Goal: Transaction & Acquisition: Purchase product/service

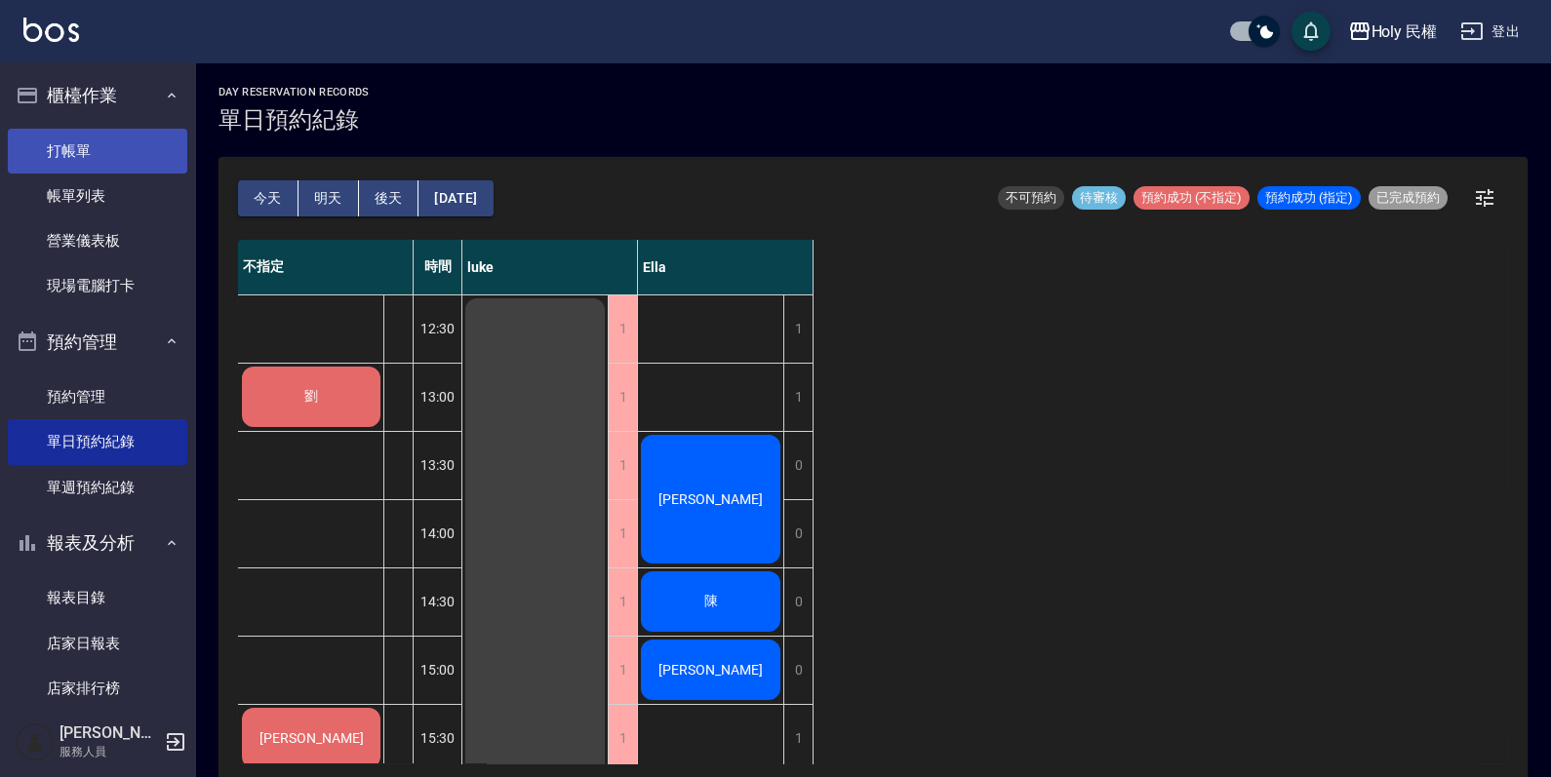
click at [89, 136] on link "打帳單" at bounding box center [97, 151] width 179 height 45
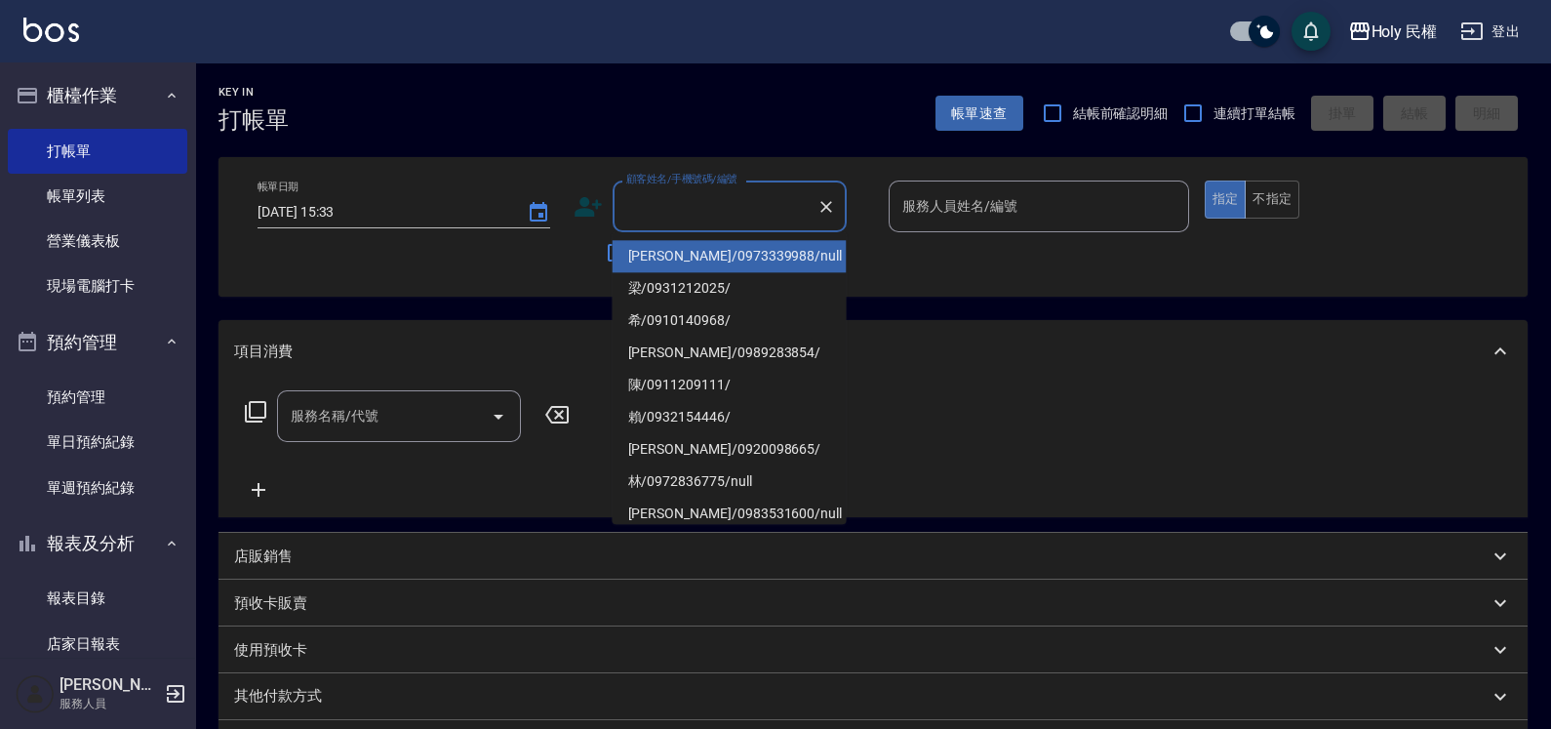
click at [732, 199] on input "顧客姓名/手機號碼/編號" at bounding box center [714, 206] width 187 height 34
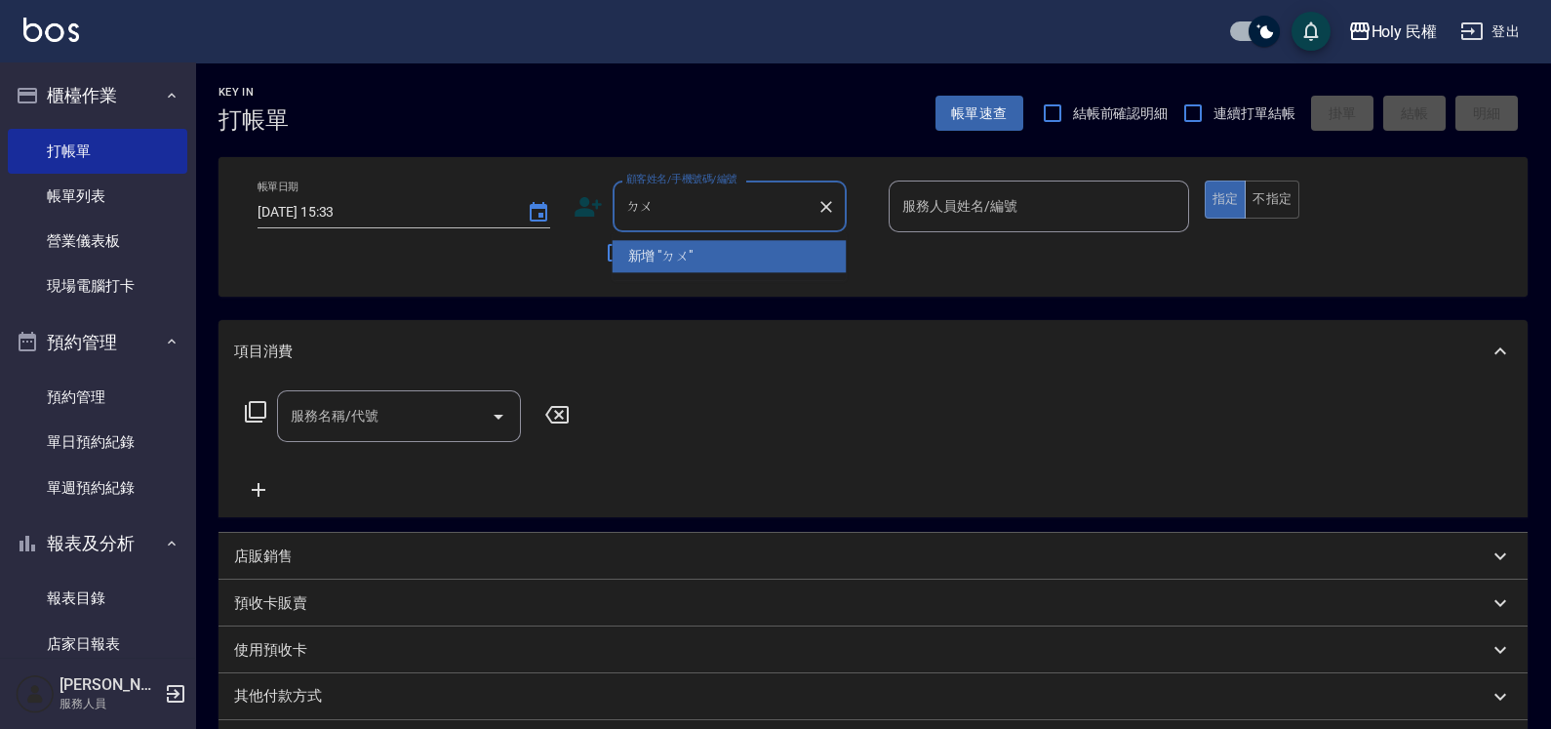
type input "度"
type input "督"
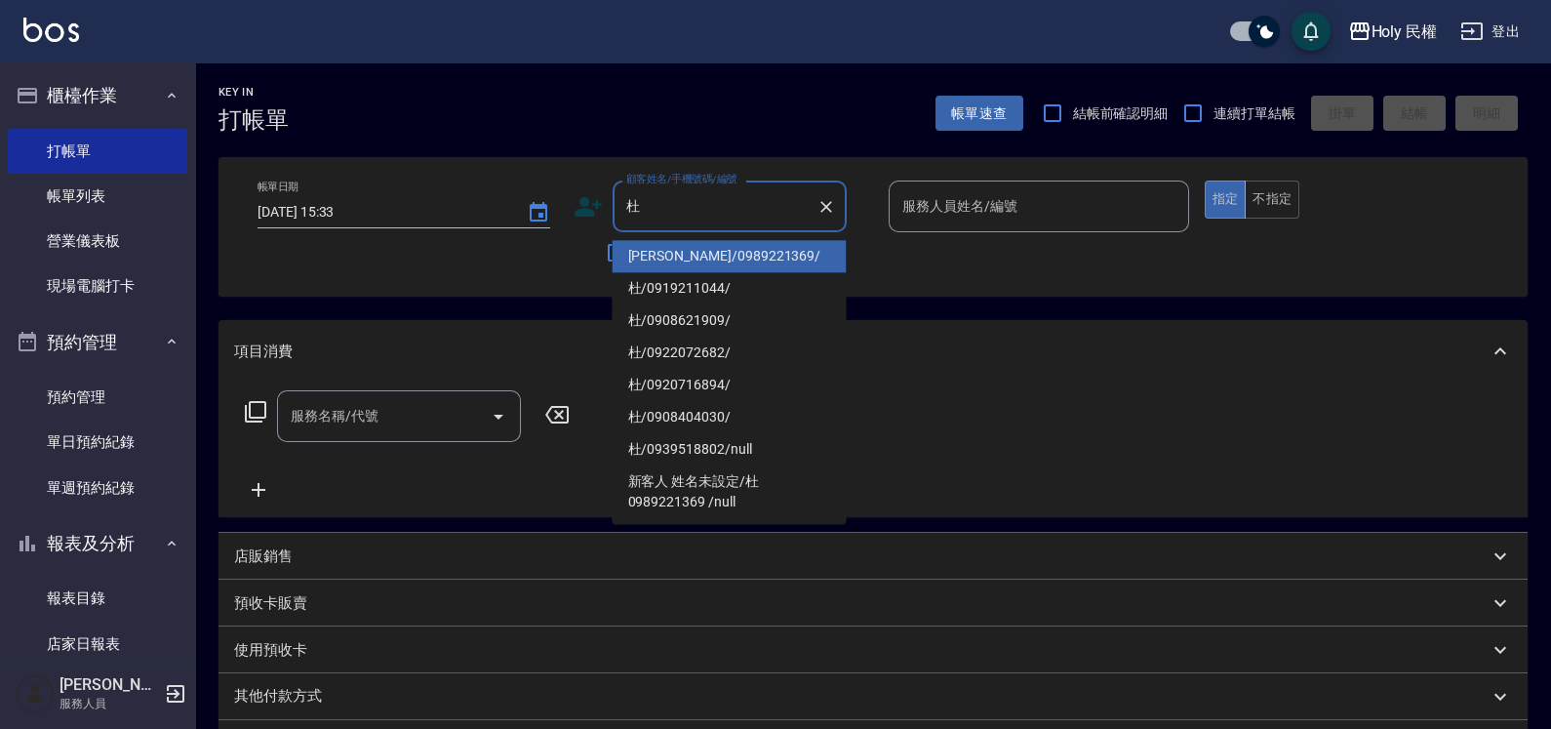
click at [736, 263] on li "[PERSON_NAME]/0989221369/" at bounding box center [730, 256] width 234 height 32
type input "[PERSON_NAME]/0989221369/"
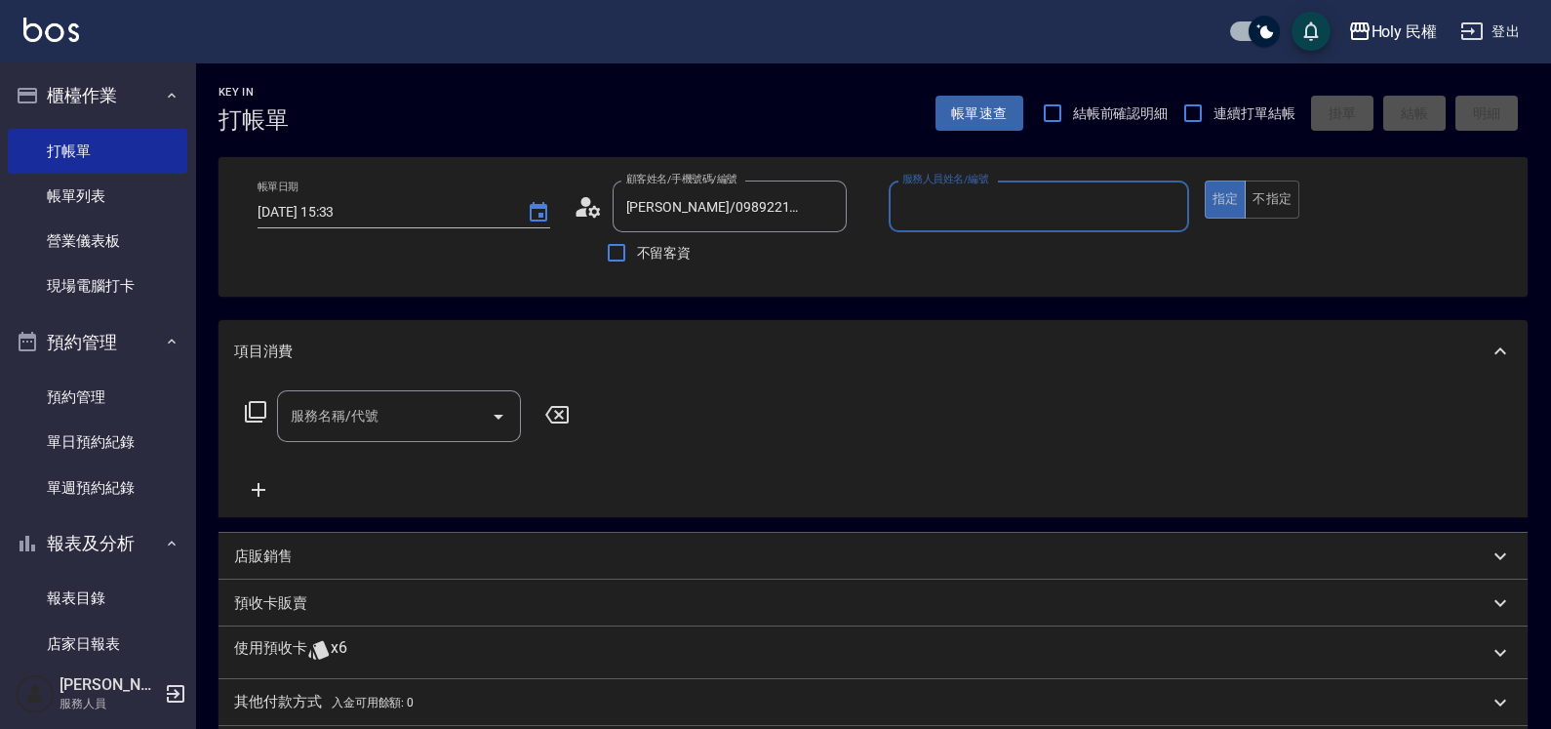
scroll to position [121, 0]
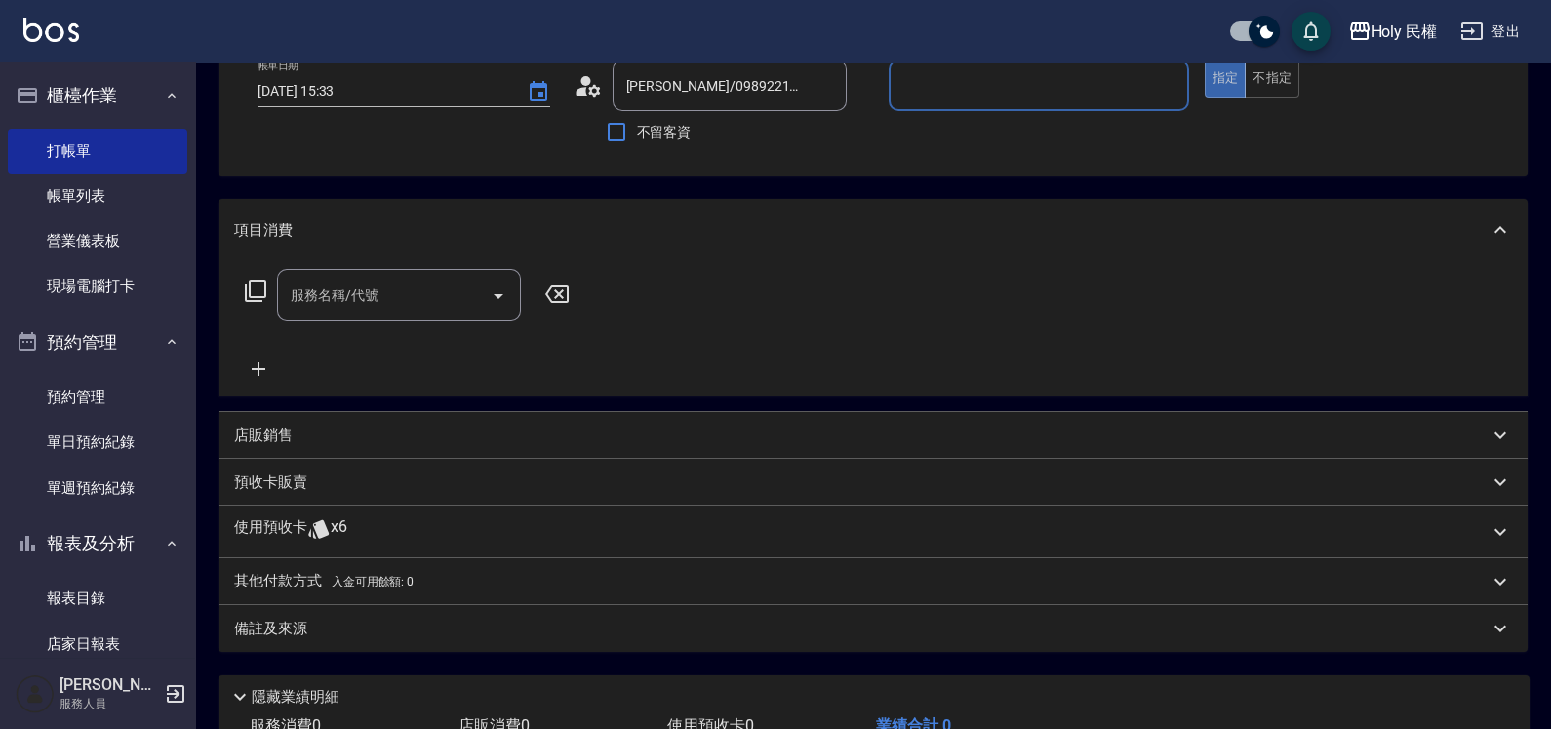
click at [452, 529] on div "使用預收卡 x6" at bounding box center [861, 531] width 1254 height 29
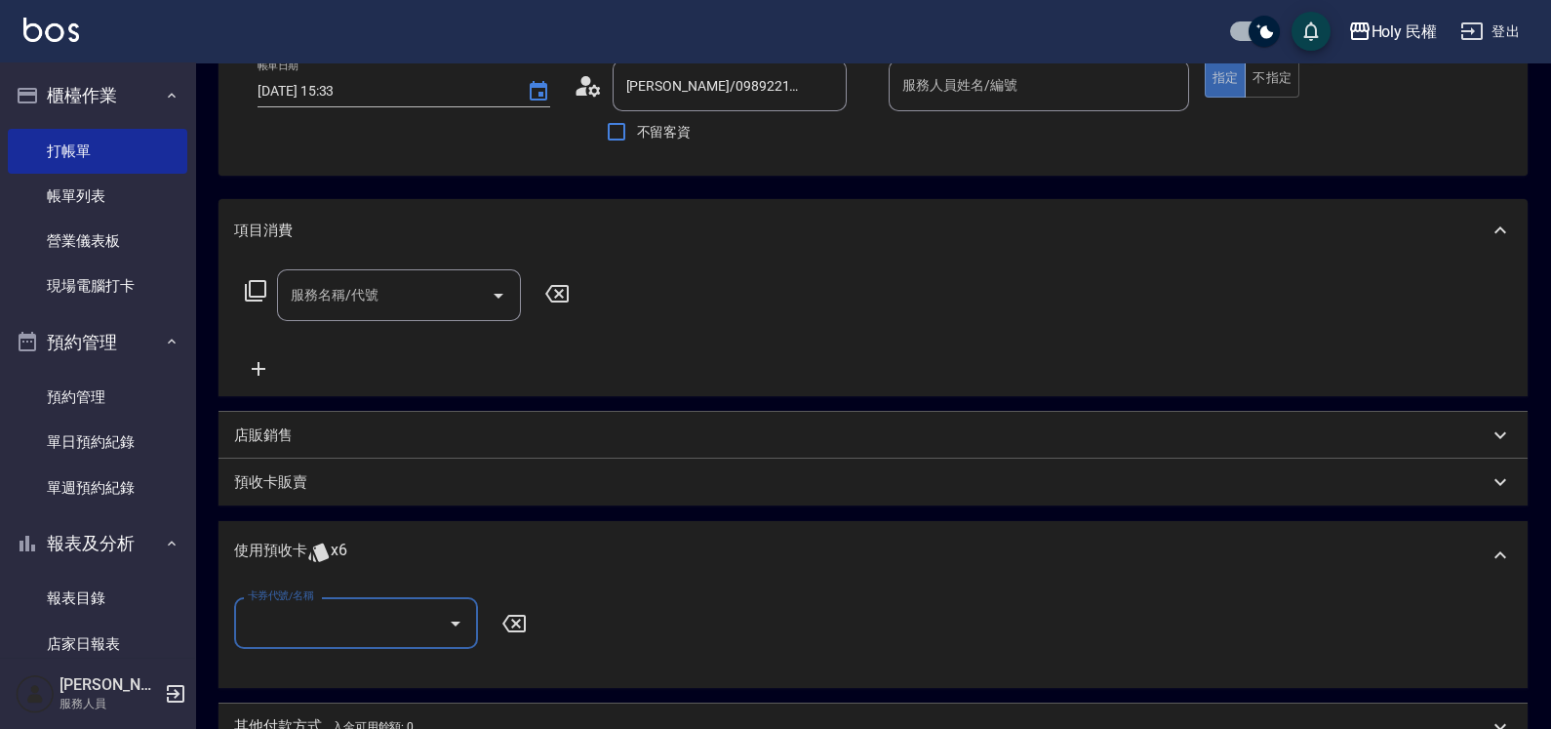
scroll to position [0, 0]
click at [404, 653] on div "卡券代號/名稱 卡券代號/名稱" at bounding box center [873, 634] width 1278 height 75
click at [404, 624] on input "卡券代號/名稱" at bounding box center [341, 623] width 197 height 34
click at [408, 678] on div "剪髮買8送2共10次 剩餘6張" at bounding box center [356, 672] width 244 height 32
type input "剪髮買8送2共10次"
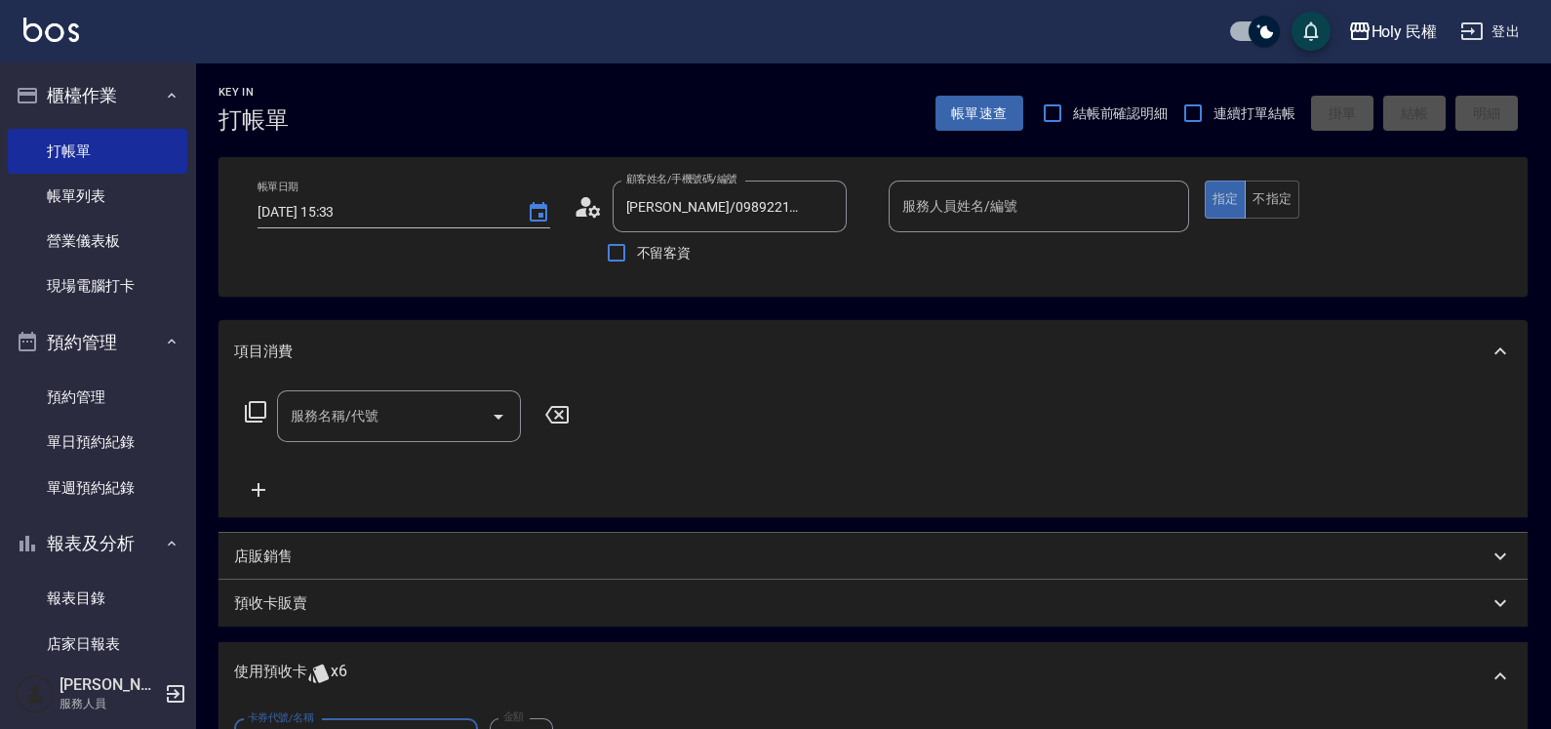
drag, startPoint x: 1023, startPoint y: 198, endPoint x: 1020, endPoint y: 210, distance: 12.1
click at [1022, 205] on input "服務人員姓名/編號" at bounding box center [1038, 206] width 283 height 34
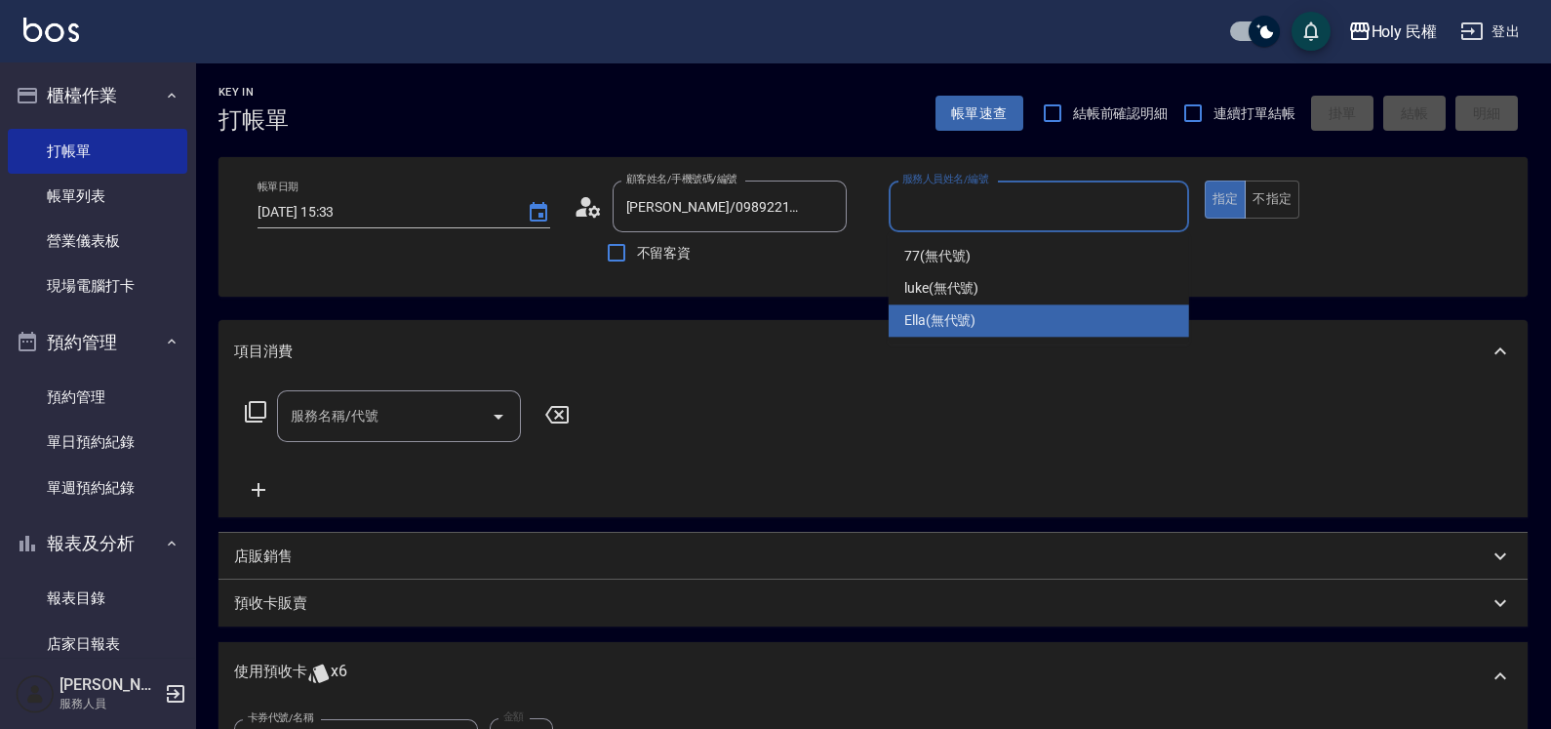
click at [978, 306] on div "Ella (無代號)" at bounding box center [1039, 320] width 300 height 32
type input "Ella(無代號)"
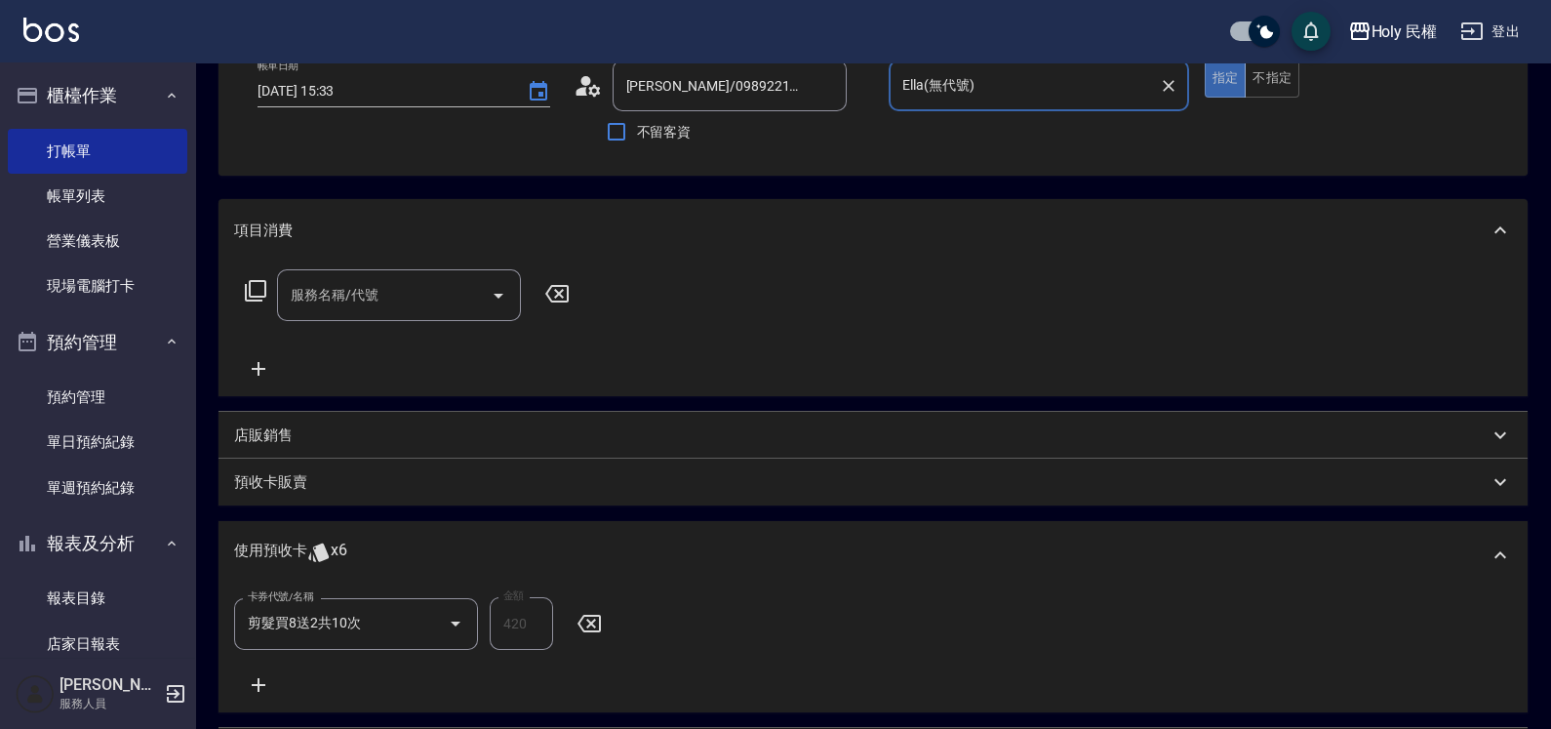
scroll to position [366, 0]
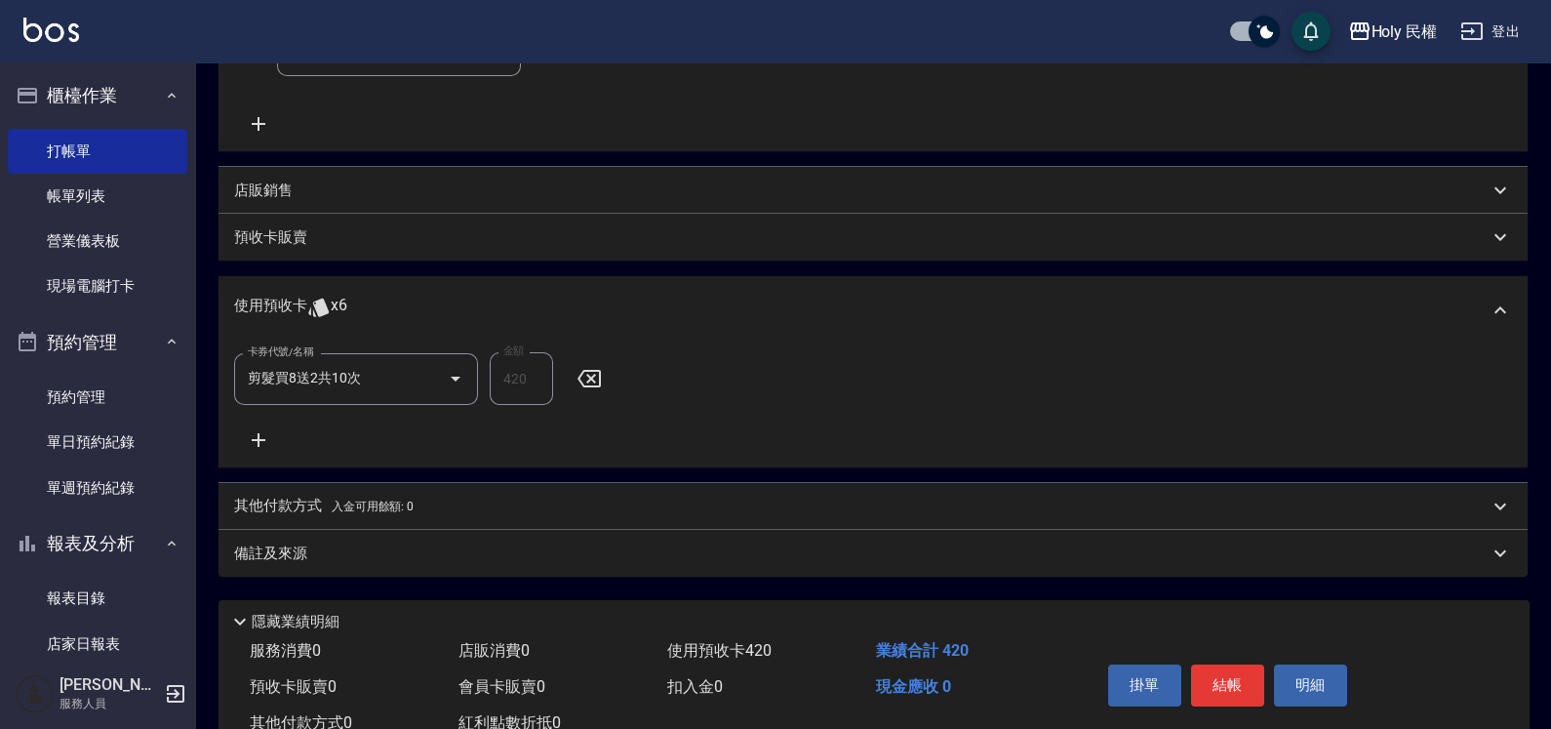
click at [882, 558] on div "備註及來源" at bounding box center [861, 553] width 1254 height 20
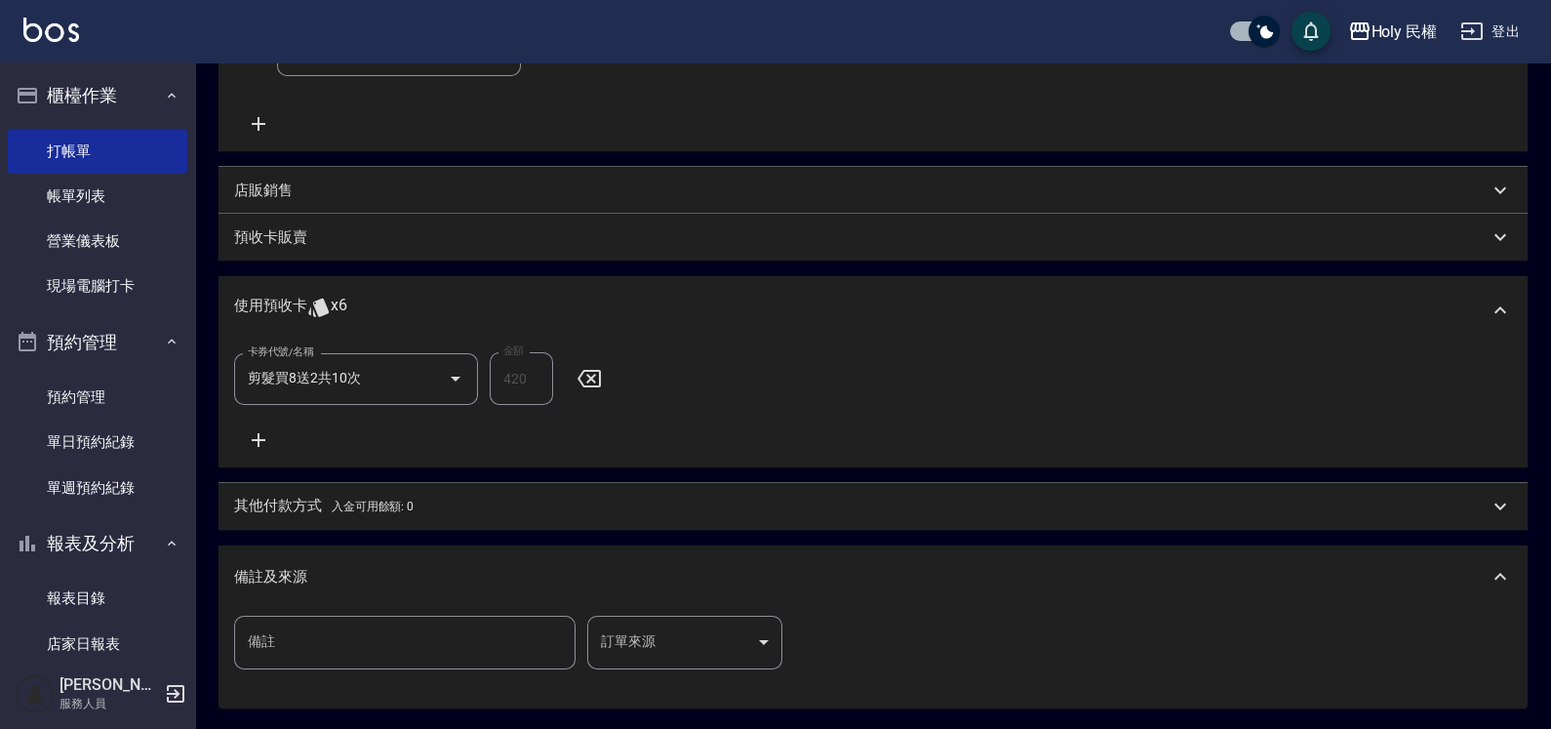
click at [681, 657] on body "Holy 民權 登出 櫃檯作業 打帳單 帳單列表 營業儀表板 現場電腦打卡 預約管理 預約管理 單日預約紀錄 單週預約紀錄 報表及分析 報表目錄 店家日報表 …" at bounding box center [775, 277] width 1551 height 1286
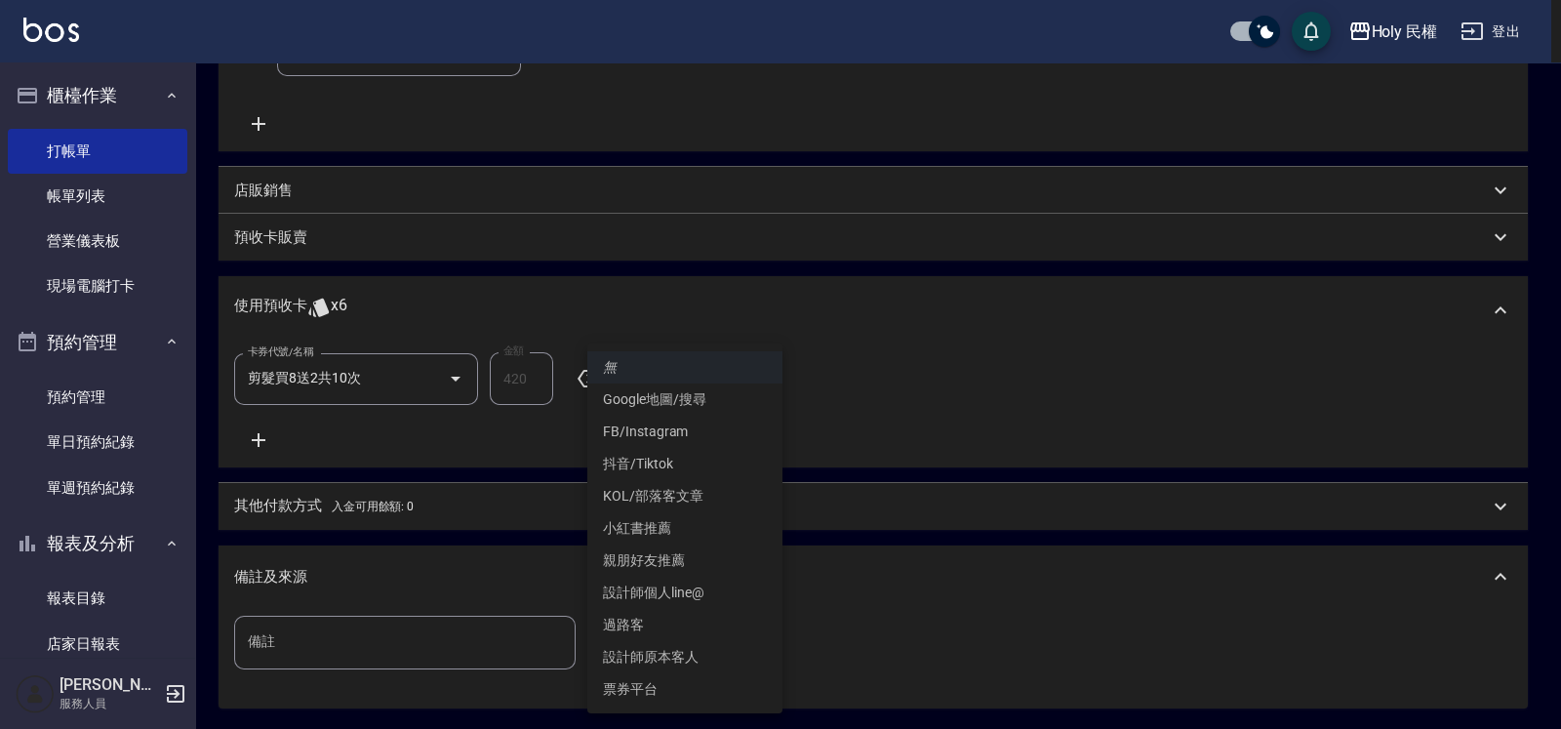
click at [681, 662] on li "設計師原本客人" at bounding box center [684, 657] width 195 height 32
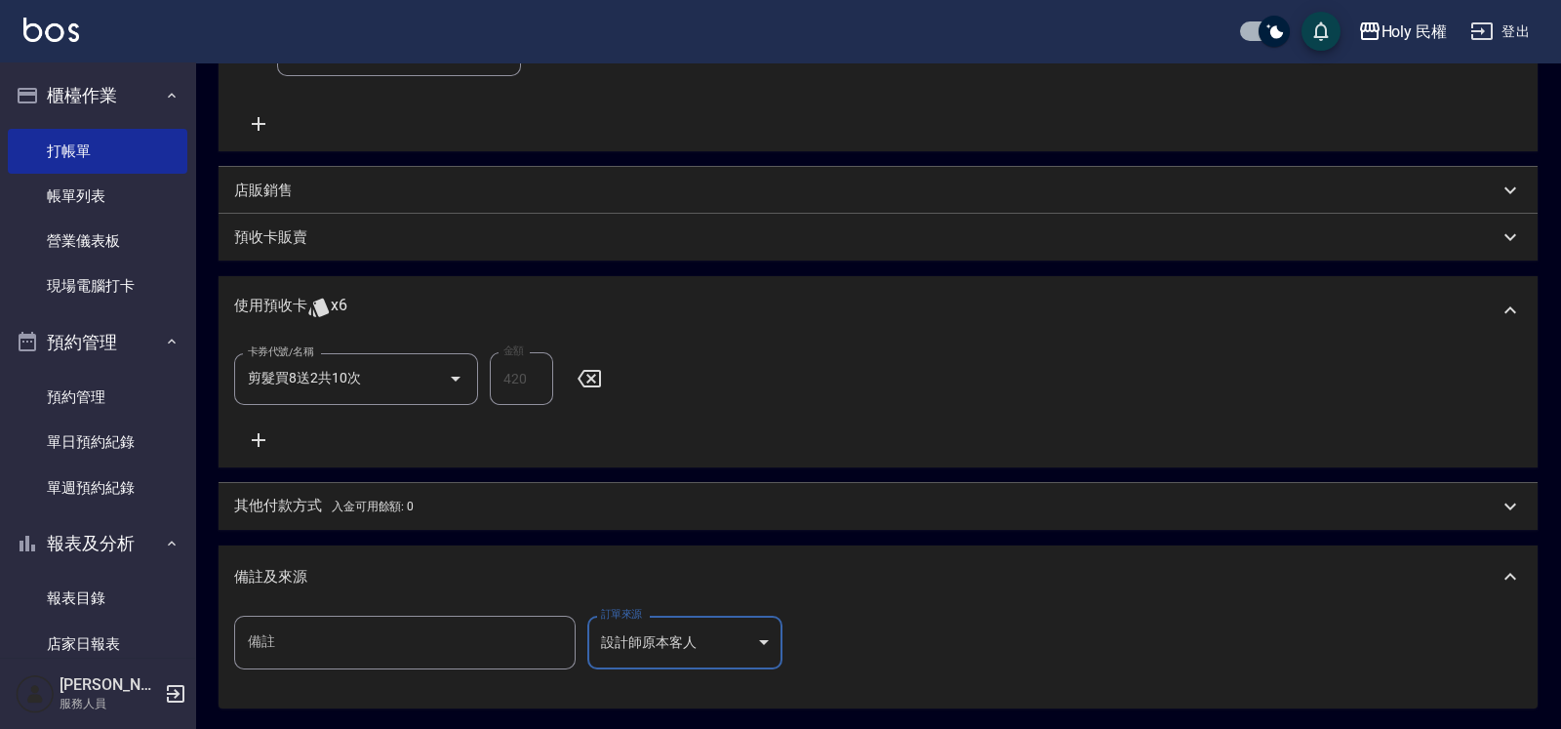
type input "設計師原本客人"
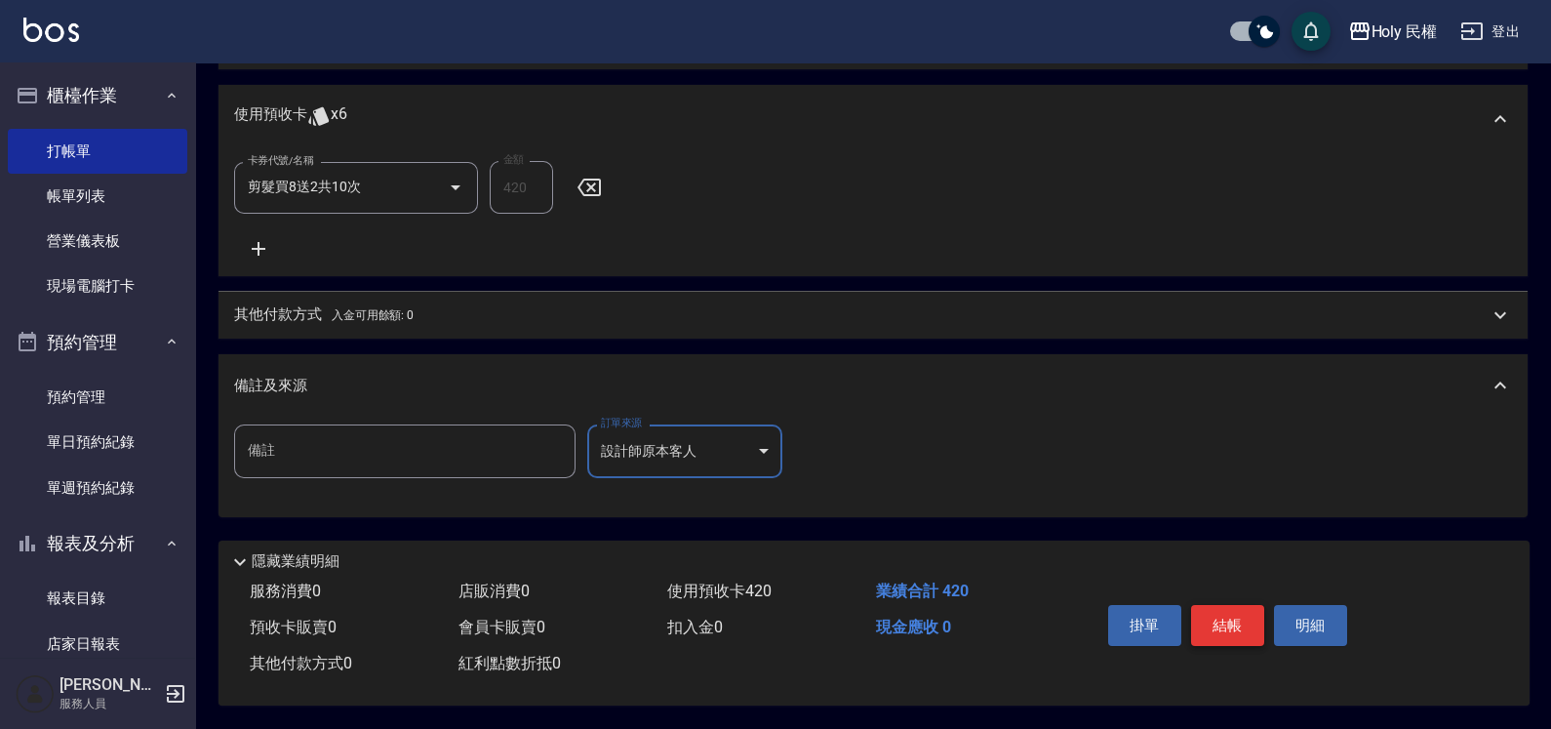
click at [1224, 612] on button "結帳" at bounding box center [1227, 625] width 73 height 41
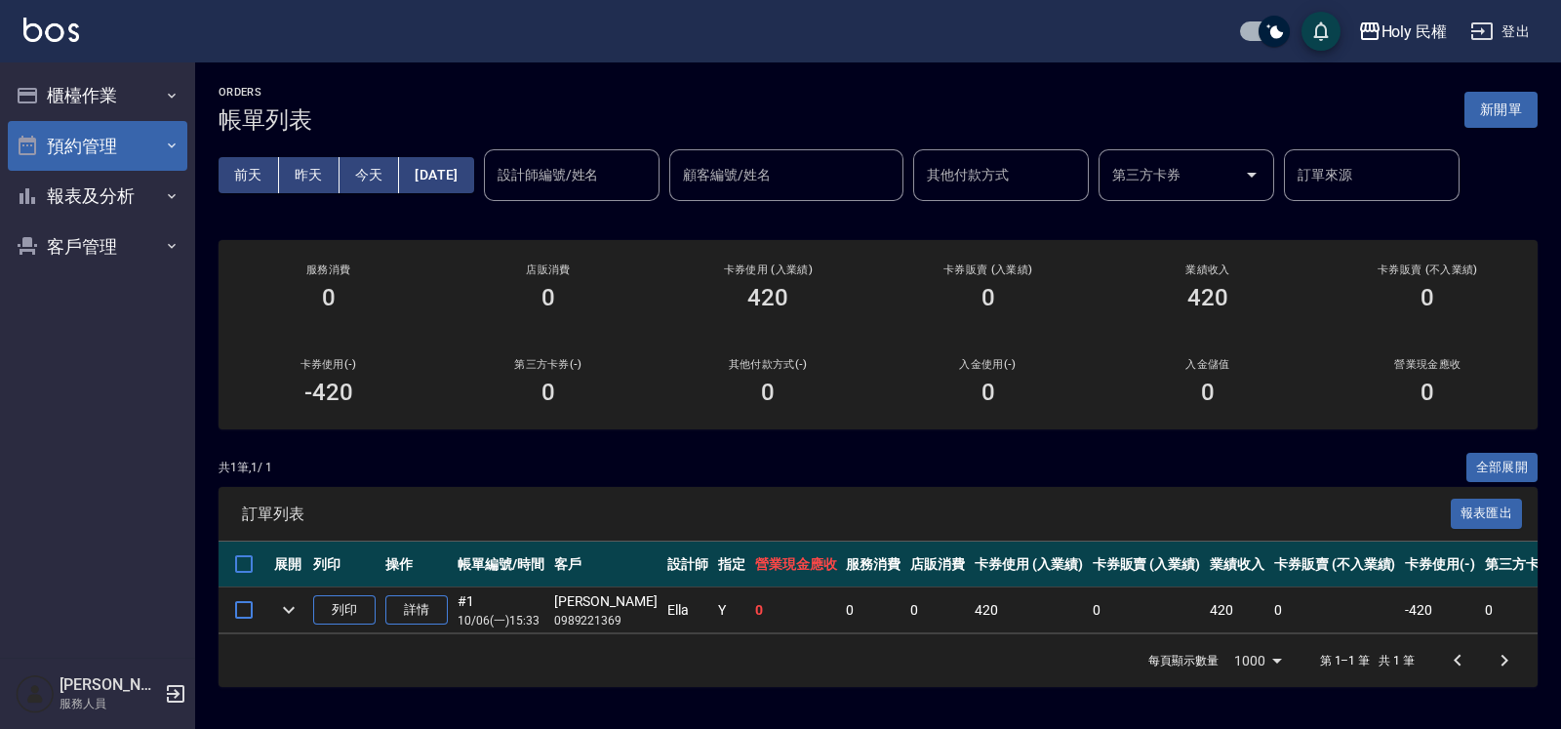
click at [78, 139] on button "預約管理" at bounding box center [97, 146] width 179 height 51
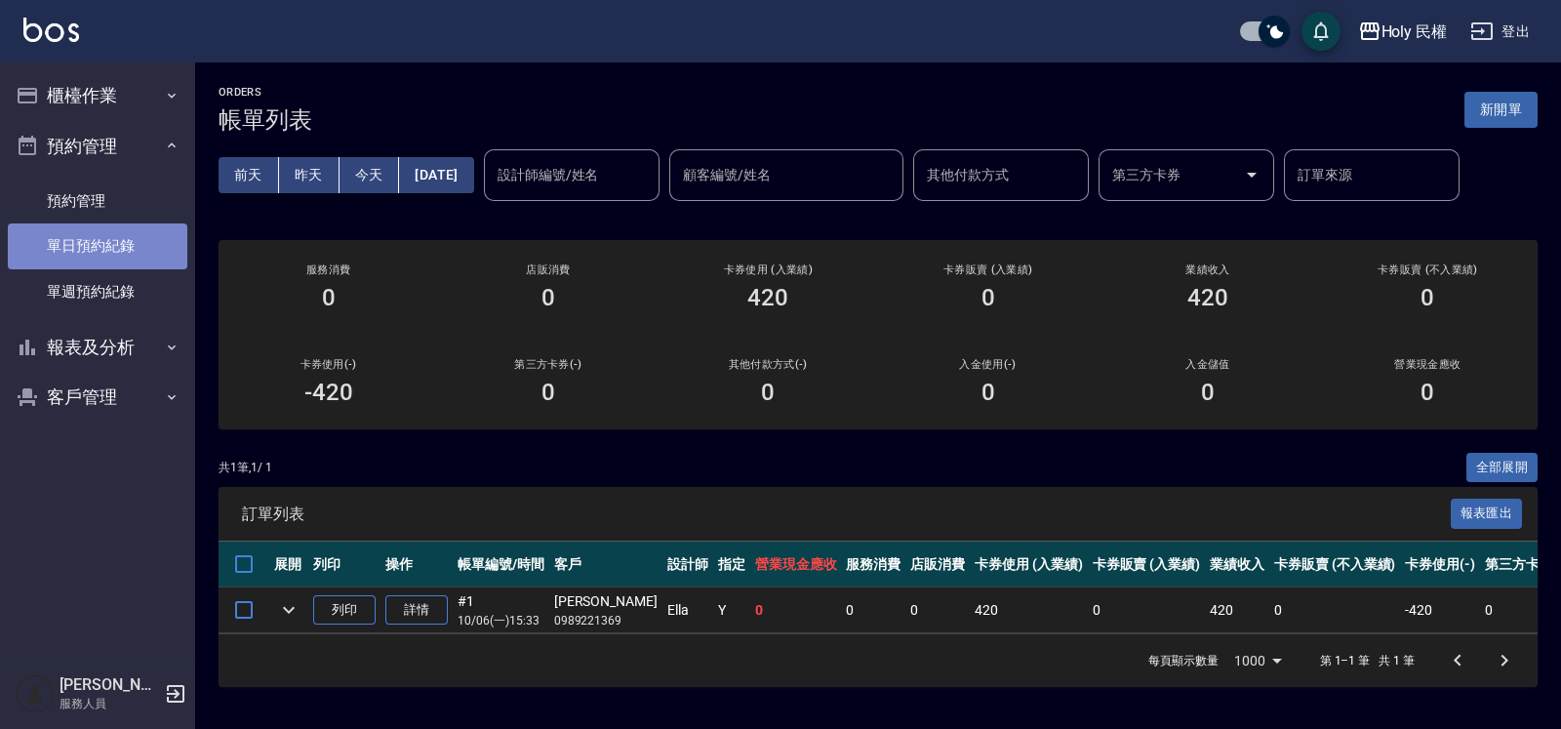
click at [88, 258] on link "單日預約紀錄" at bounding box center [97, 245] width 179 height 45
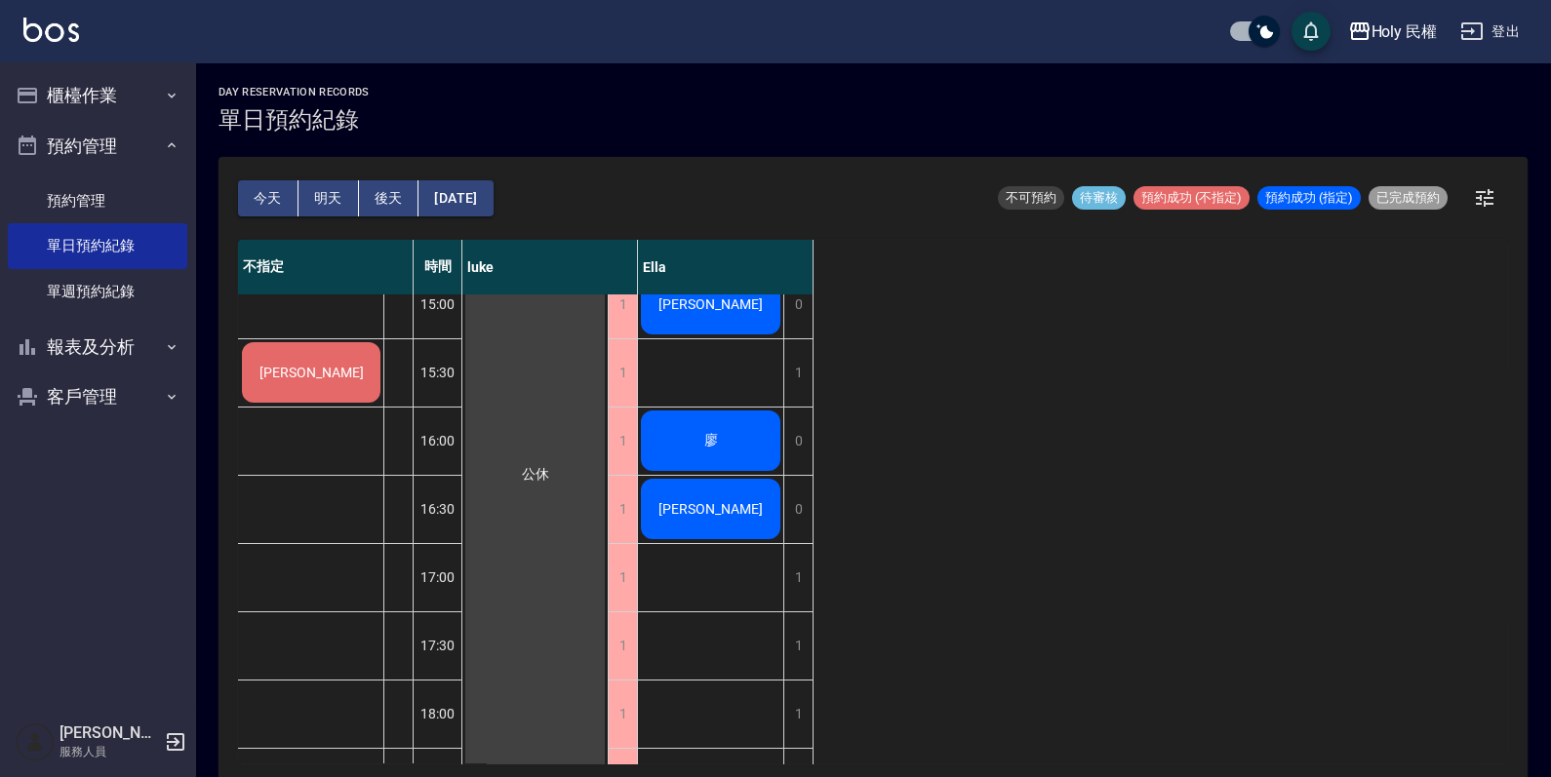
scroll to position [243, 0]
